Goal: Communication & Community: Answer question/provide support

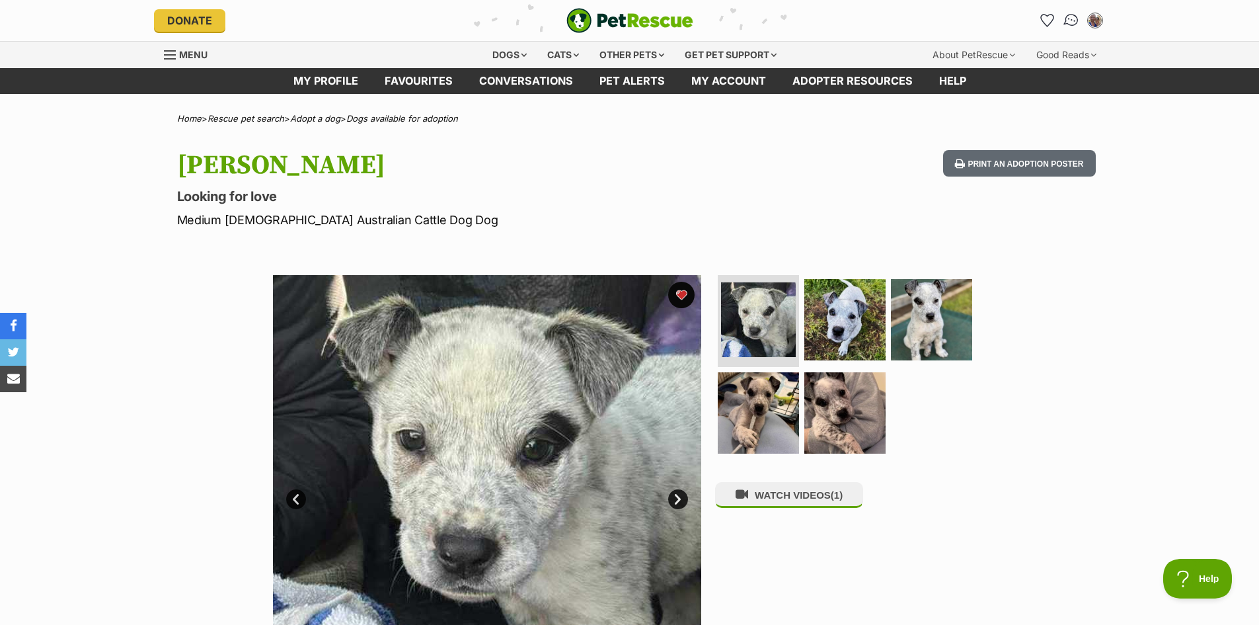
click at [1074, 19] on img "Conversations" at bounding box center [1071, 20] width 18 height 17
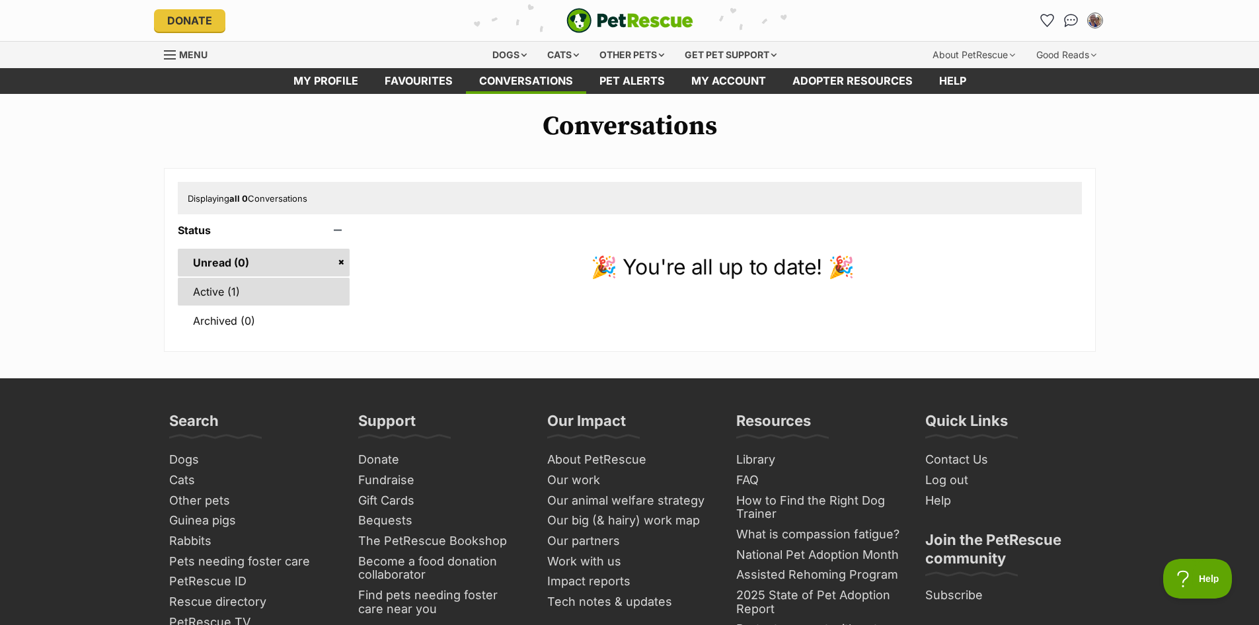
click at [216, 285] on link "Active (1)" at bounding box center [264, 292] width 173 height 28
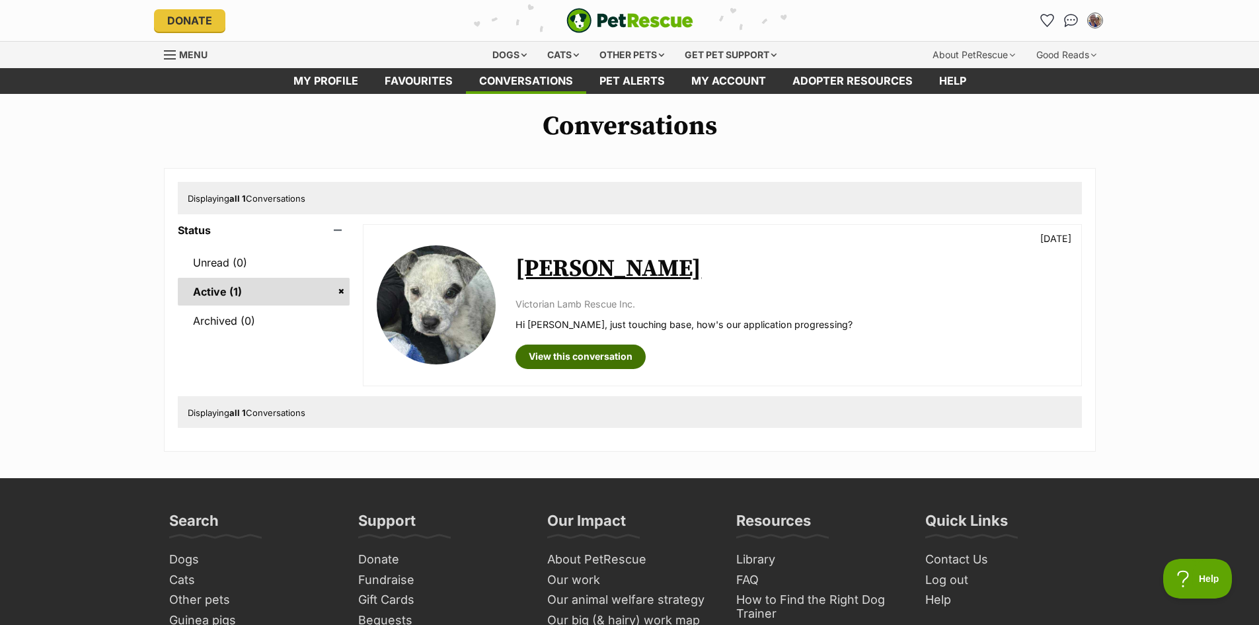
click at [574, 347] on link "View this conversation" at bounding box center [581, 356] width 130 height 24
